Goal: Information Seeking & Learning: Learn about a topic

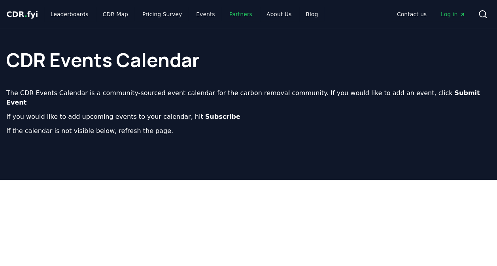
click at [228, 11] on link "Partners" at bounding box center [241, 14] width 36 height 14
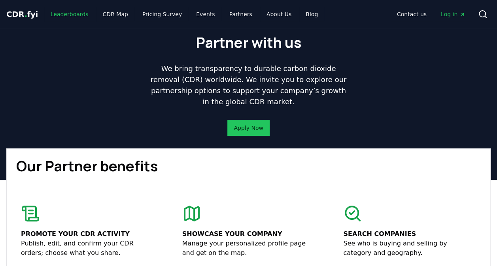
click at [64, 11] on link "Leaderboards" at bounding box center [69, 14] width 51 height 14
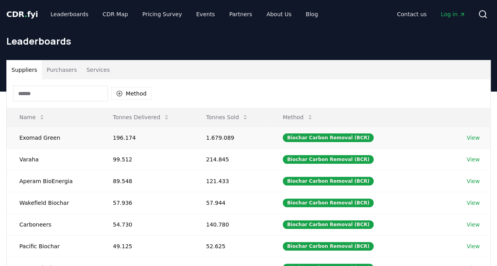
click at [39, 139] on td "Exomad Green" at bounding box center [53, 138] width 93 height 22
click at [206, 78] on div "Suppliers Purchasers Services" at bounding box center [248, 69] width 483 height 19
click at [230, 119] on button "Tonnes Sold" at bounding box center [227, 117] width 55 height 16
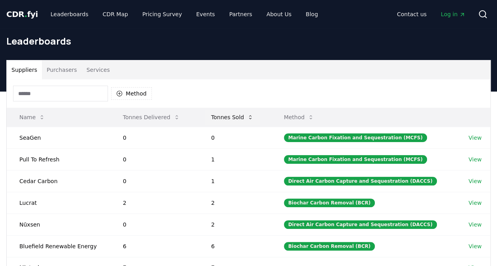
click at [230, 119] on button "Tonnes Sold" at bounding box center [232, 117] width 55 height 16
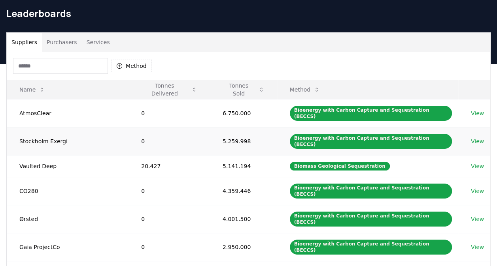
scroll to position [40, 0]
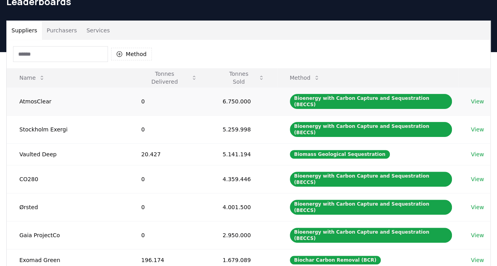
click at [477, 100] on link "View" at bounding box center [477, 102] width 13 height 8
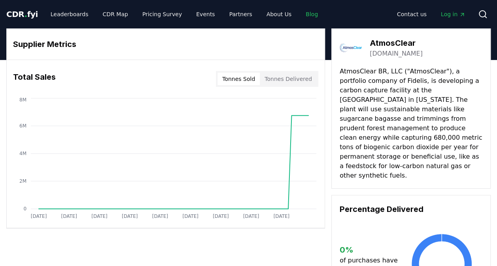
click at [299, 15] on link "Blog" at bounding box center [311, 14] width 25 height 14
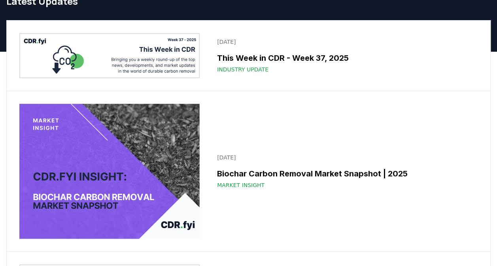
scroll to position [119, 0]
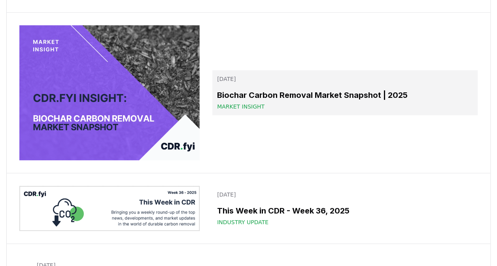
click at [231, 107] on span "Market Insight" at bounding box center [240, 107] width 47 height 8
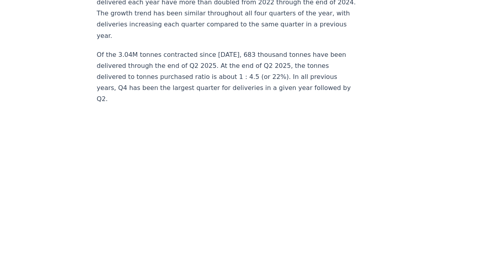
scroll to position [2213, 0]
